Goal: Information Seeking & Learning: Learn about a topic

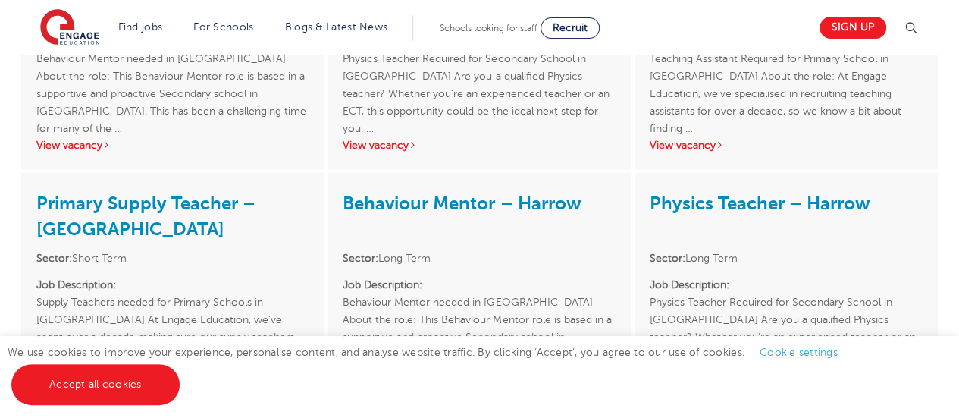
scroll to position [1662, 0]
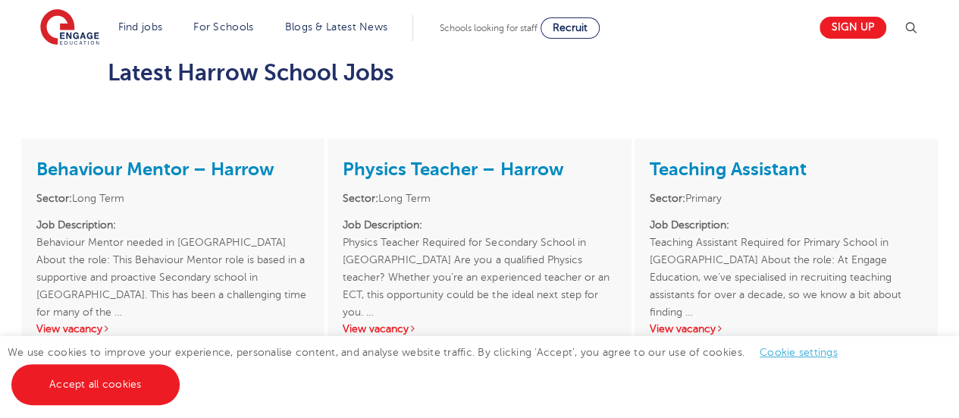
drag, startPoint x: 970, startPoint y: 37, endPoint x: 970, endPoint y: 209, distance: 172.2
click at [959, 209] on html "Find jobs All vacancies We have one of the UK's largest database. and with hund…" at bounding box center [479, 253] width 959 height 3474
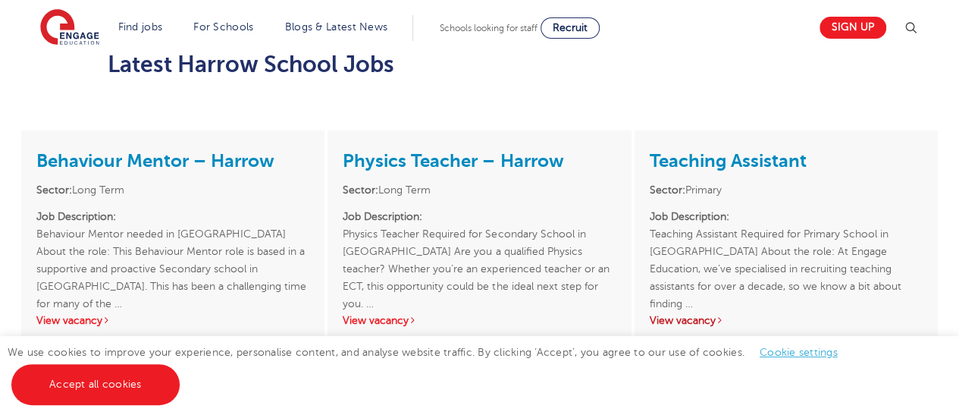
click at [707, 315] on link "View vacancy" at bounding box center [687, 320] width 74 height 11
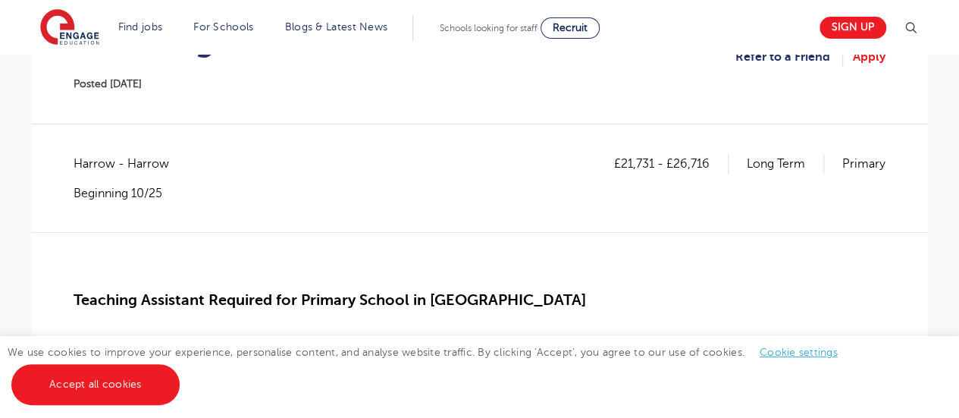
scroll to position [209, 0]
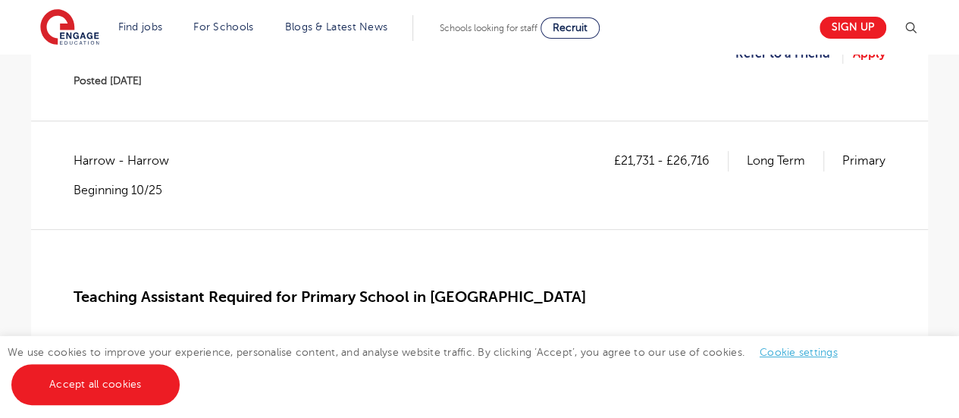
drag, startPoint x: 969, startPoint y: 41, endPoint x: 970, endPoint y: 75, distance: 34.1
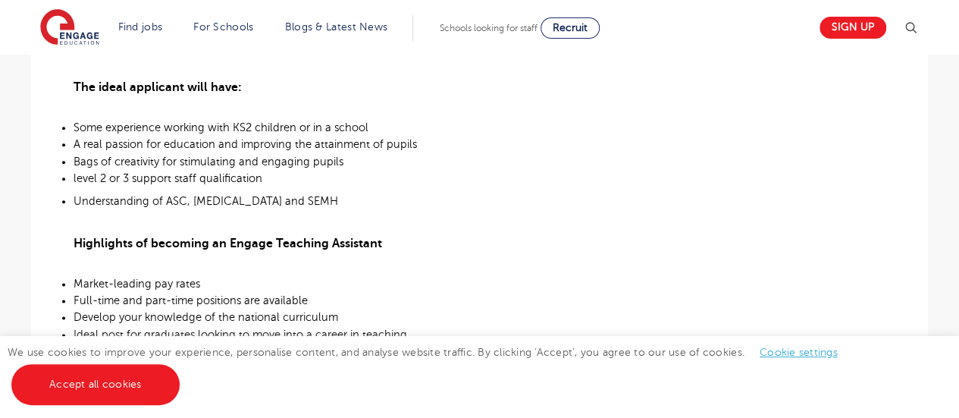
scroll to position [760, 0]
